Goal: Communication & Community: Answer question/provide support

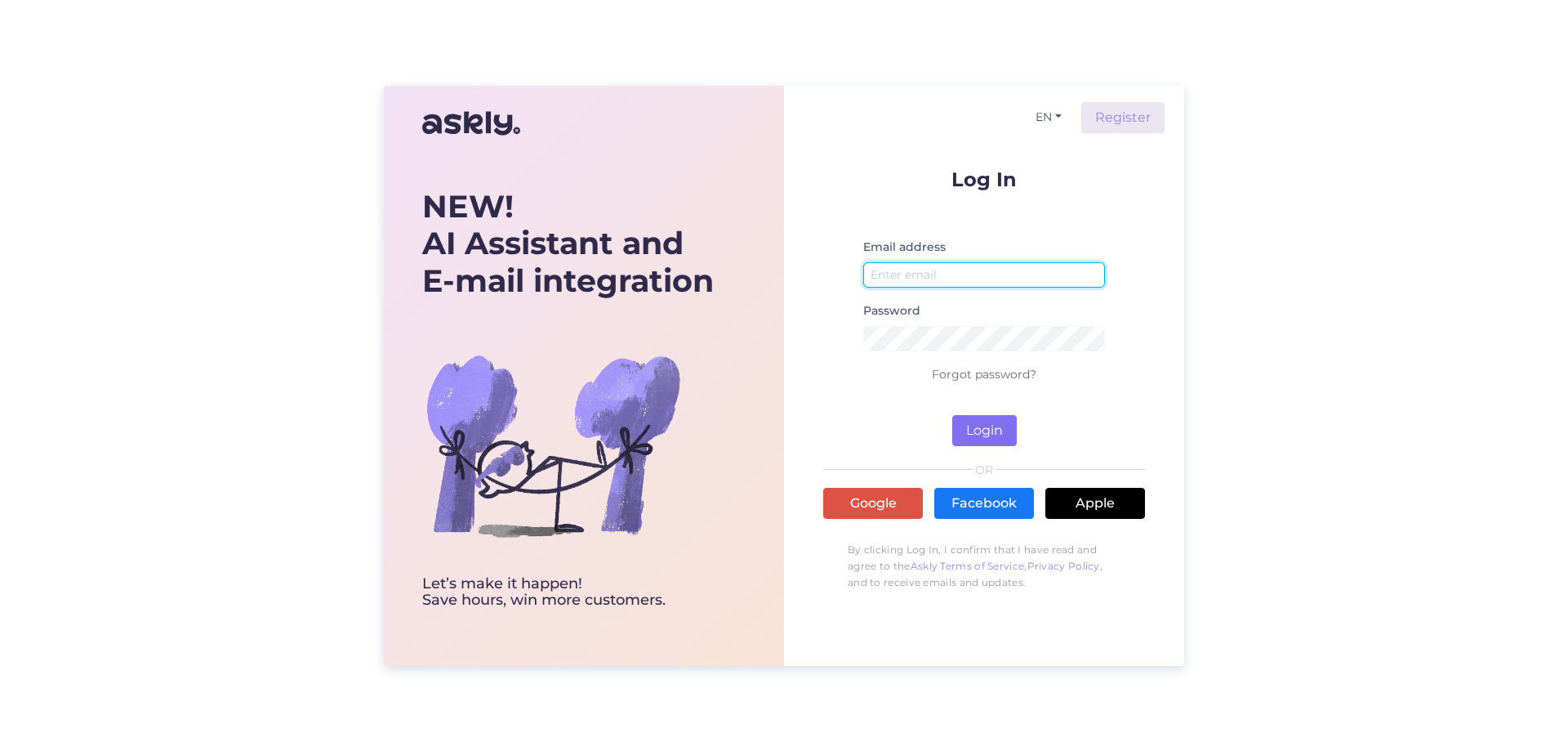
type input "[EMAIL_ADDRESS][DOMAIN_NAME]"
click at [979, 421] on button "Login" at bounding box center [984, 430] width 65 height 31
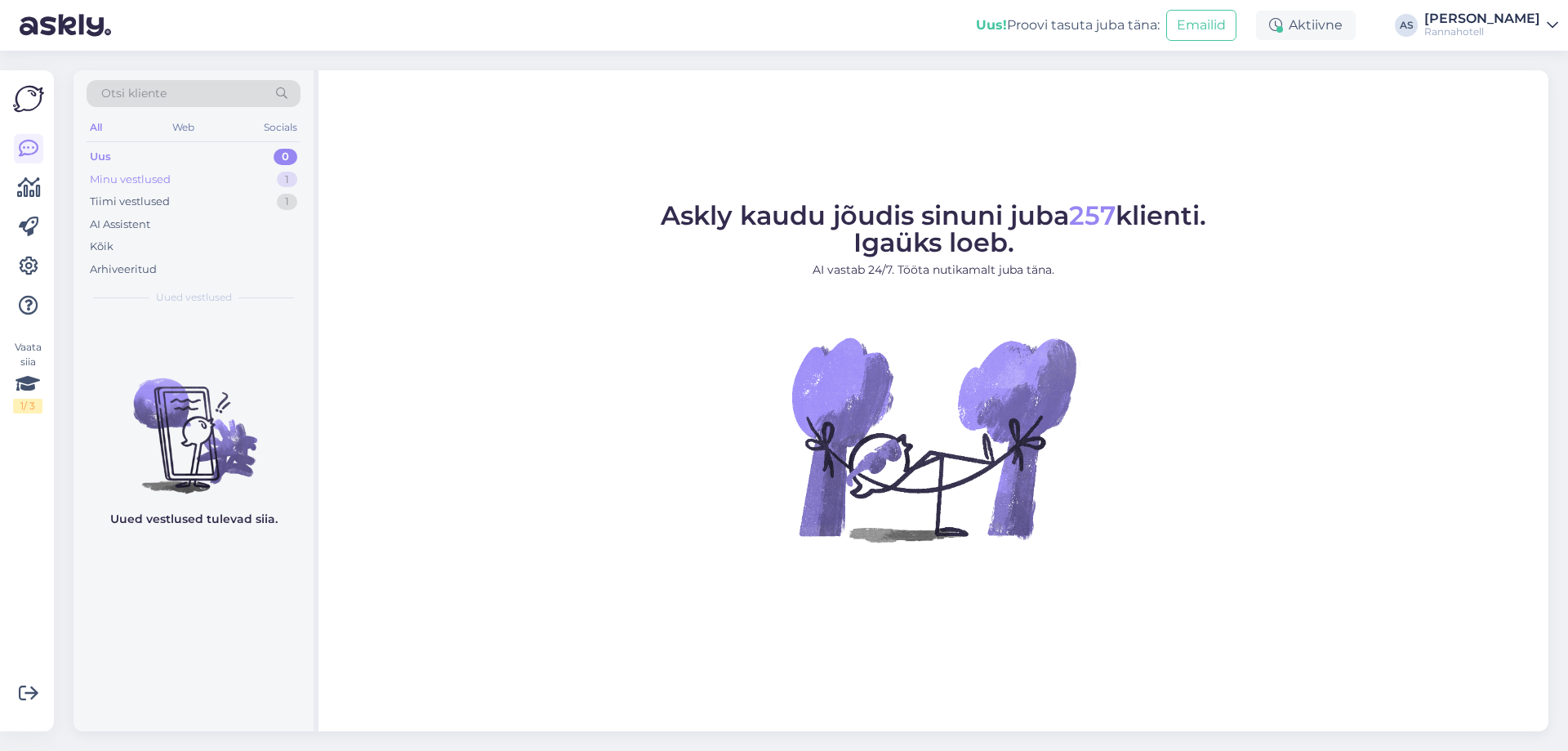
click at [239, 177] on div "Minu vestlused 1" at bounding box center [193, 179] width 214 height 23
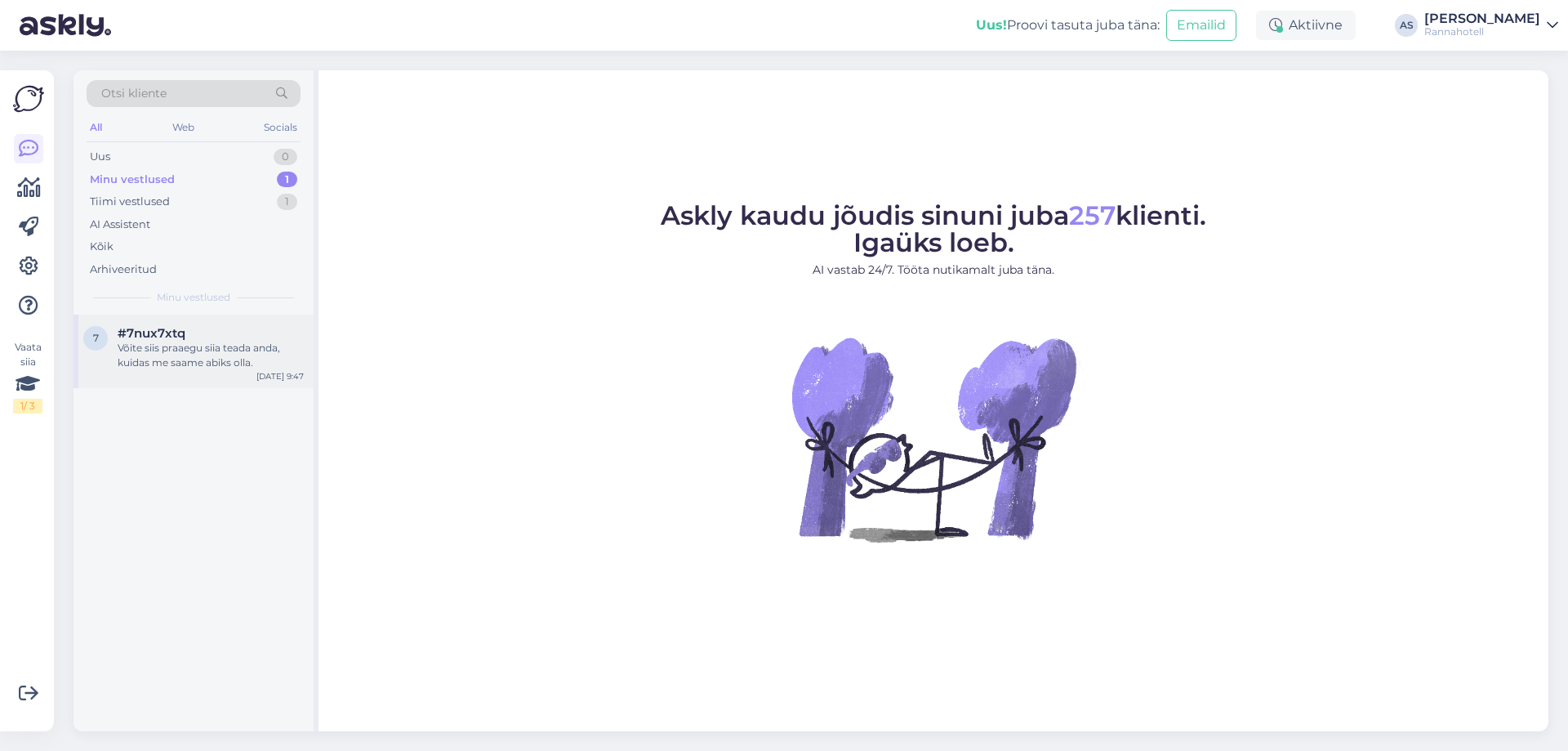
click at [191, 365] on div "Võite siis praaegu siia teada anda, kuidas me saame abiks olla." at bounding box center [210, 355] width 186 height 29
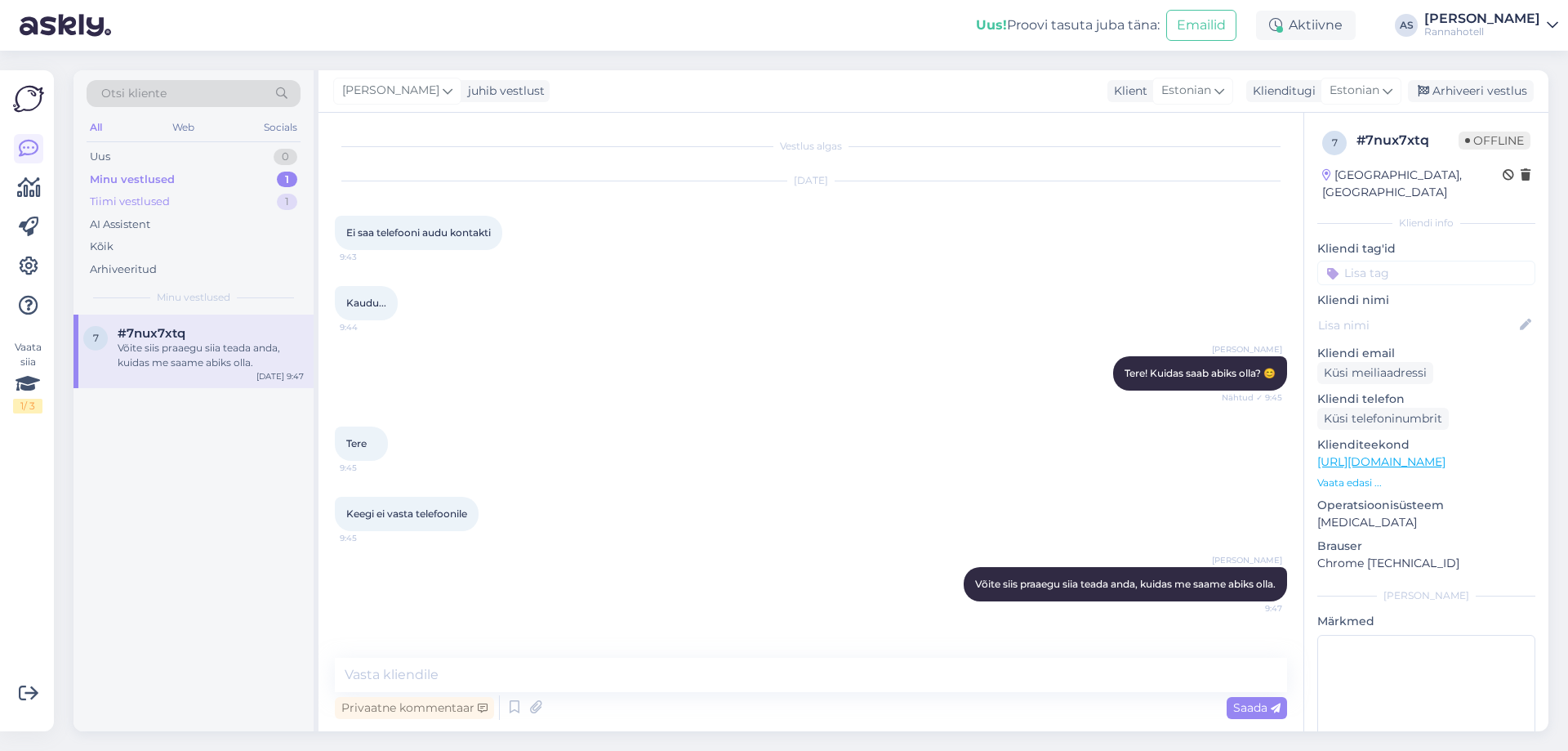
click at [218, 207] on div "Tiimi vestlused 1" at bounding box center [193, 202] width 214 height 23
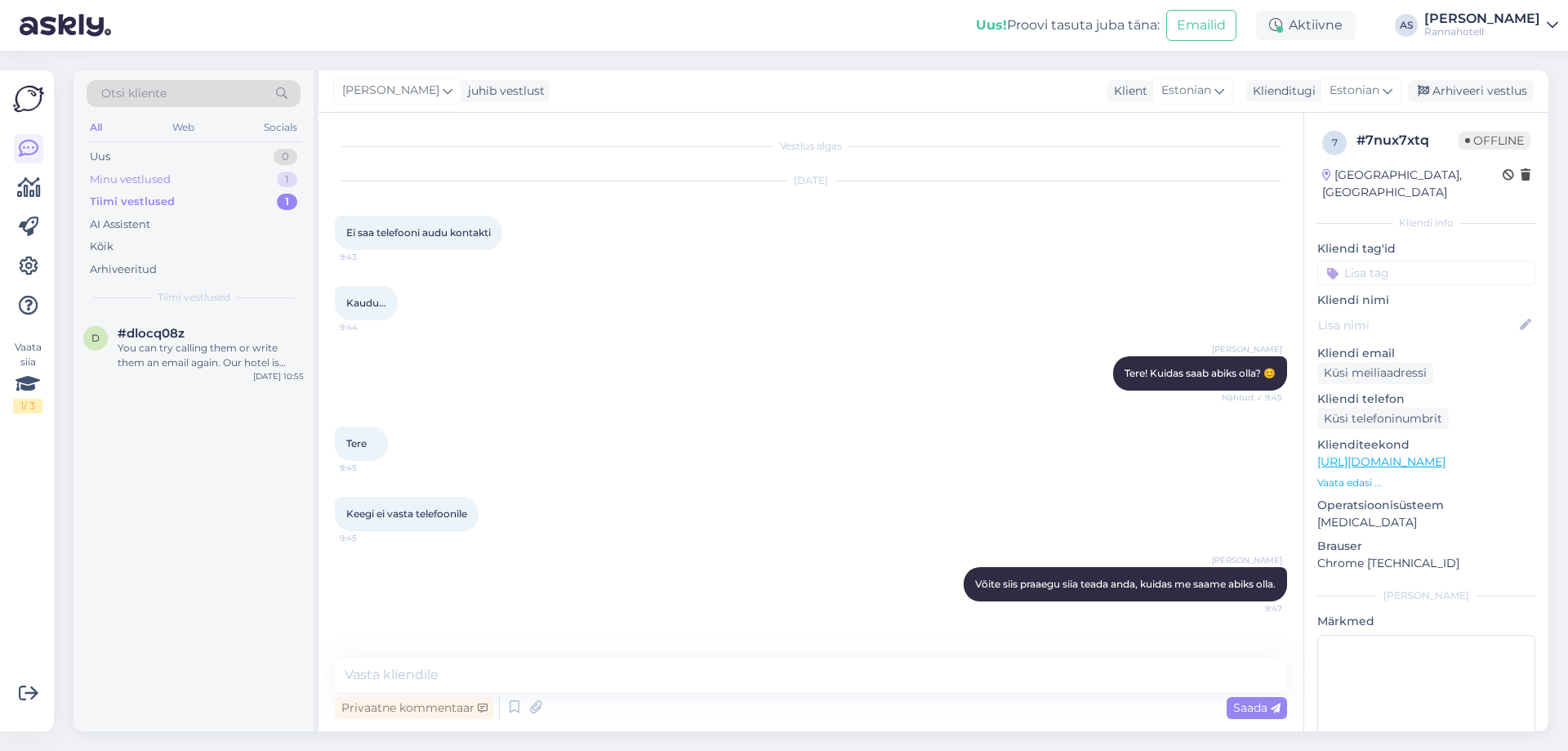
click at [171, 174] on div "Minu vestlused 1" at bounding box center [193, 179] width 214 height 23
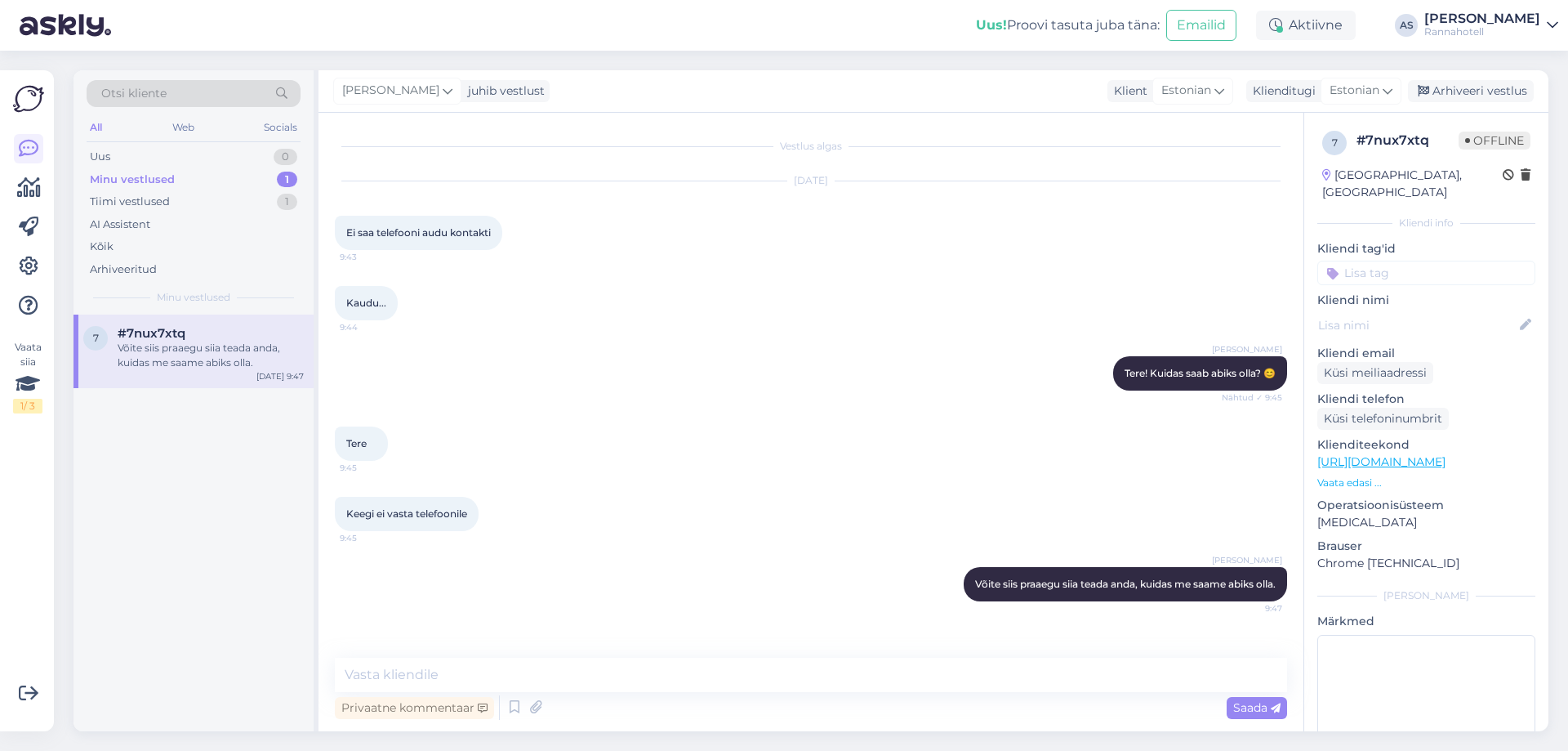
click at [872, 401] on div "Aveli Stimmer Tere! Kuidas saab abiks olla? 😊 Nähtud ✓ 9:45" at bounding box center [811, 373] width 952 height 70
click at [166, 423] on div "7 #7nux7xtq Võite siis praaegu siia teada anda, kuidas me saame abiks olla. [DA…" at bounding box center [193, 523] width 240 height 417
click at [161, 205] on div "Tiimi vestlused" at bounding box center [130, 201] width 80 height 16
click at [196, 338] on div "#dlocq08z" at bounding box center [210, 333] width 186 height 15
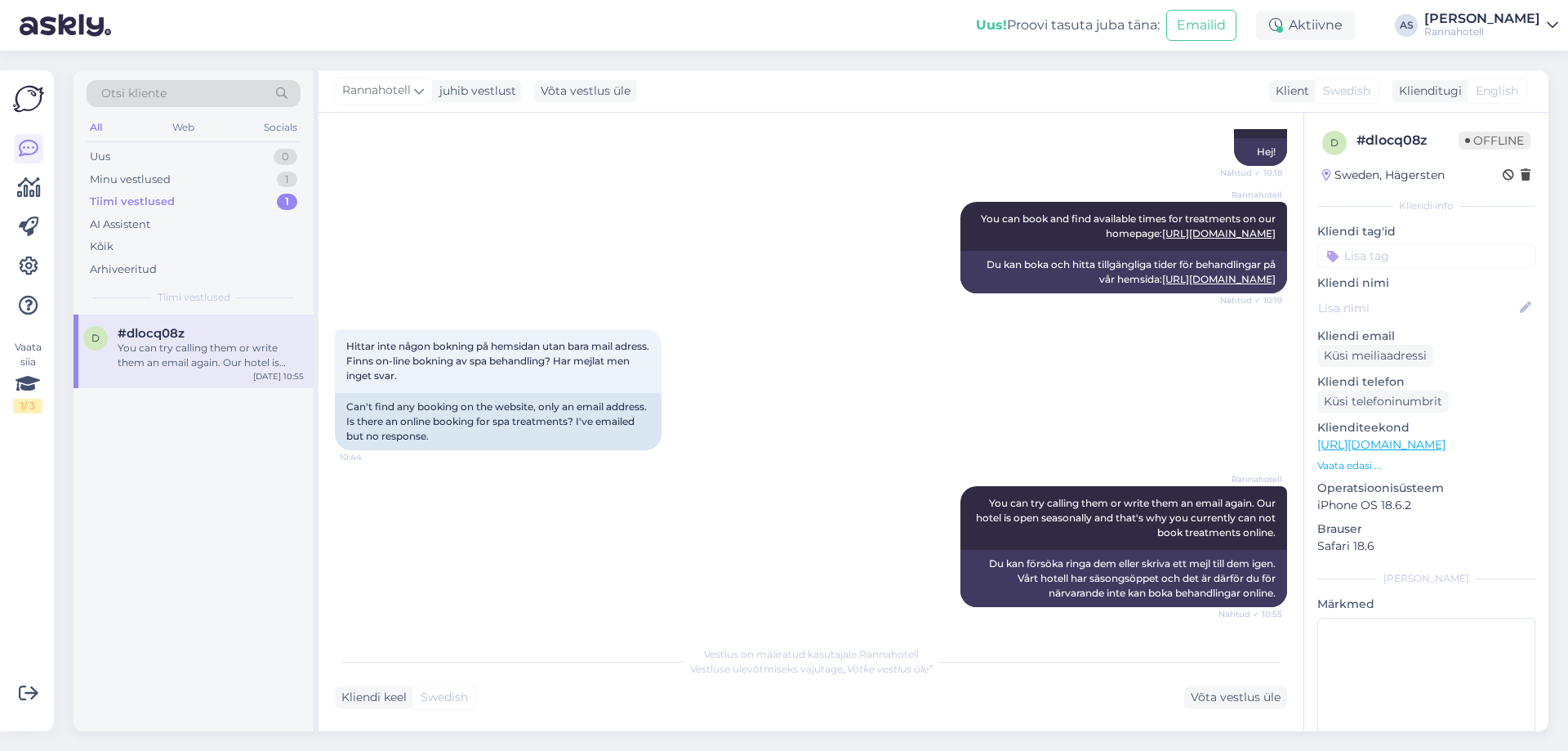
scroll to position [212, 0]
